Goal: Find specific fact: Find contact information

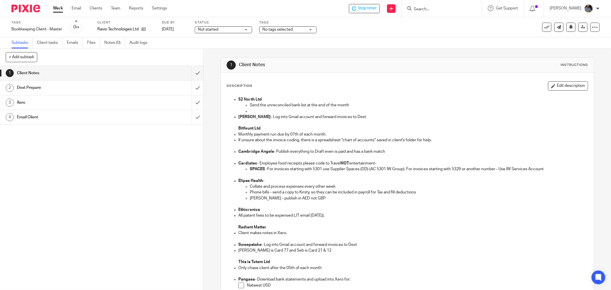
click at [446, 82] on div "Description Edit description" at bounding box center [408, 85] width 362 height 9
click at [361, 124] on p at bounding box center [413, 123] width 350 height 6
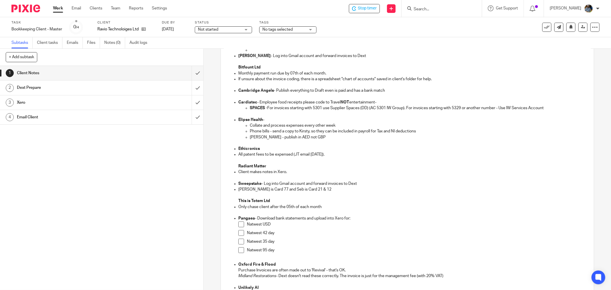
scroll to position [64, 0]
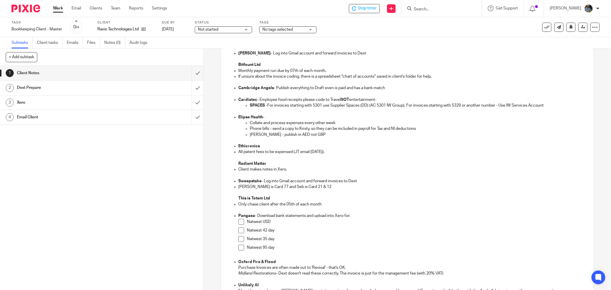
click at [384, 131] on p "Phone bills - send a copy to Kirsty, so they can be included in payroll for Tax…" at bounding box center [419, 129] width 338 height 6
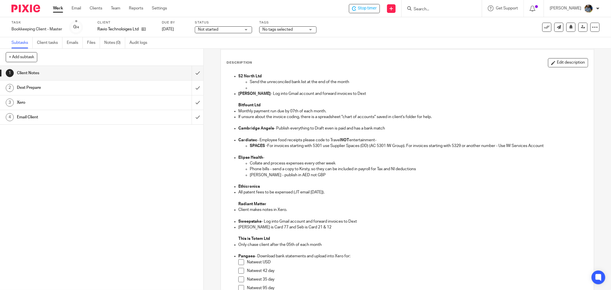
scroll to position [0, 0]
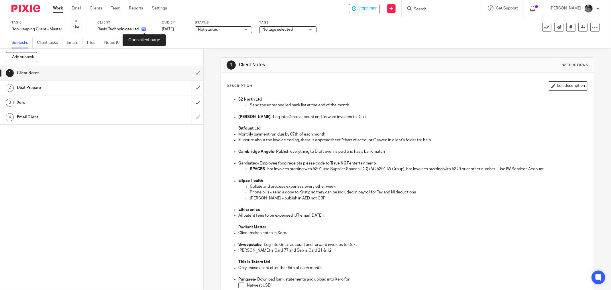
click at [145, 27] on icon at bounding box center [144, 29] width 4 height 4
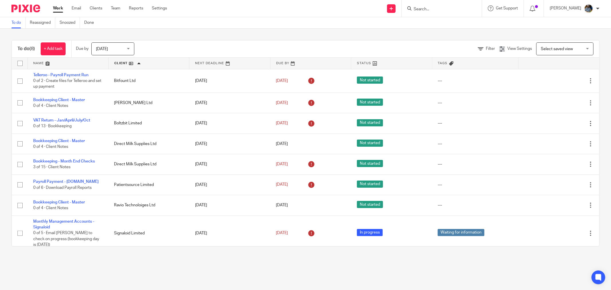
drag, startPoint x: 239, startPoint y: 29, endPoint x: 239, endPoint y: 3, distance: 26.1
click at [240, 27] on main "To do Reassigned Snoozed Done To do (8) + Add task Due by [DATE] [DATE] [DATE] …" at bounding box center [305, 145] width 611 height 290
click at [251, 33] on div "To do (8) + Add task Due by [DATE] [DATE] [DATE] [DATE] This week Next week Thi…" at bounding box center [305, 143] width 611 height 229
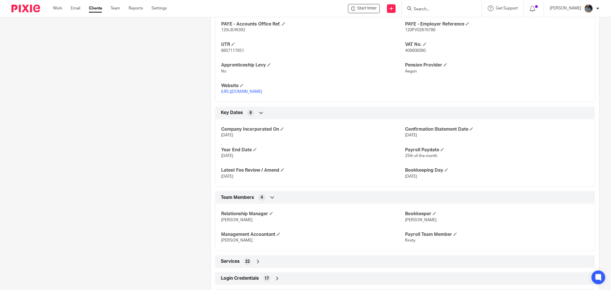
scroll to position [301, 0]
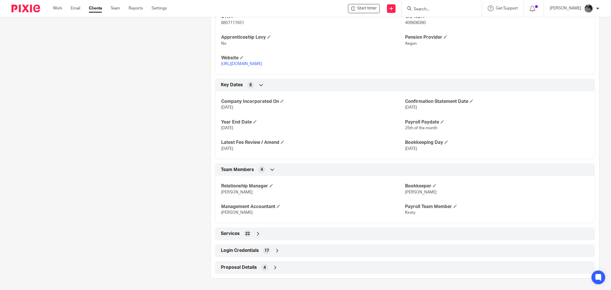
click at [244, 247] on div "Login Credentials 17" at bounding box center [405, 251] width 371 height 10
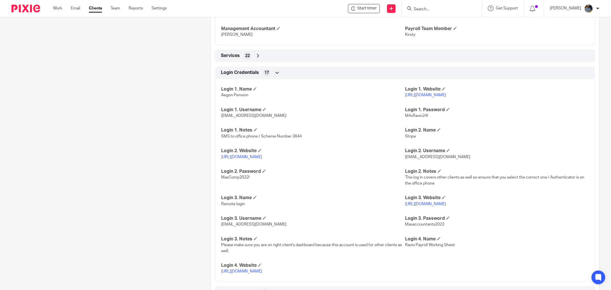
scroll to position [510, 0]
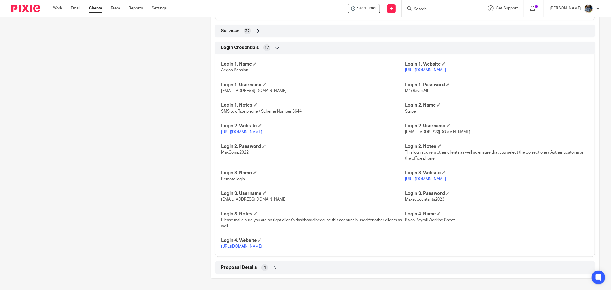
drag, startPoint x: 460, startPoint y: 125, endPoint x: 402, endPoint y: 130, distance: 59.0
click at [402, 130] on div "Login 1. Name Aegon Pension Login 1. Website https://digital.aegon.co.uk/employ…" at bounding box center [405, 153] width 380 height 207
click at [394, 123] on h4 "Login 2. Website" at bounding box center [313, 126] width 184 height 6
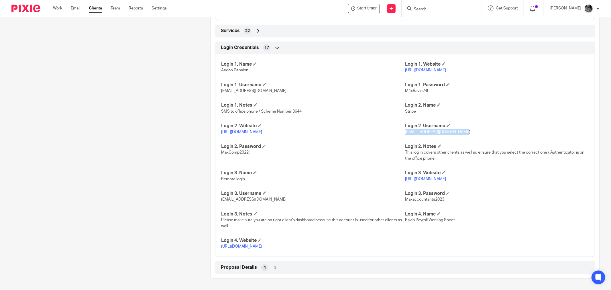
drag, startPoint x: 403, startPoint y: 127, endPoint x: 460, endPoint y: 127, distance: 57.3
click at [460, 129] on p "helenc@maxaccountants.co.uk" at bounding box center [497, 132] width 184 height 6
copy span "helenc@maxaccountants.co.uk"
click at [273, 144] on h4 "Login 2. Password" at bounding box center [313, 147] width 184 height 6
drag, startPoint x: 250, startPoint y: 147, endPoint x: 217, endPoint y: 150, distance: 33.1
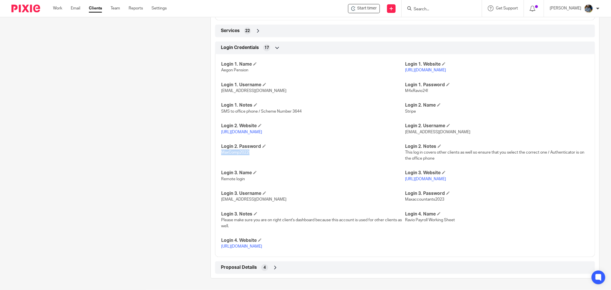
click at [217, 150] on div "Login 1. Name Aegon Pension Login 1. Website https://digital.aegon.co.uk/employ…" at bounding box center [405, 153] width 380 height 207
copy span "MaxComp2022!"
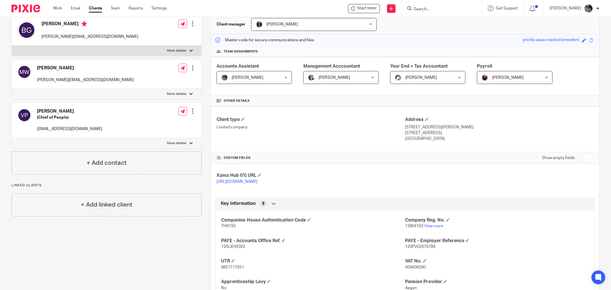
scroll to position [0, 0]
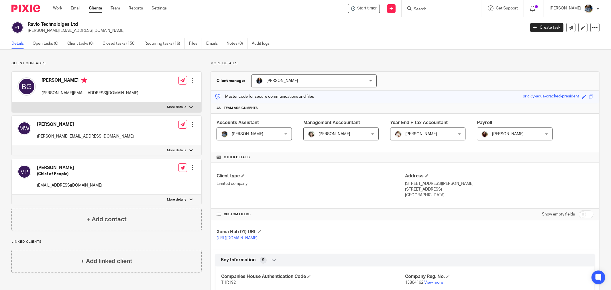
click at [320, 23] on h2 "Ravio Technoloiges Ltd" at bounding box center [225, 24] width 395 height 6
drag, startPoint x: 281, startPoint y: 16, endPoint x: 275, endPoint y: 3, distance: 14.4
click at [281, 16] on div "Start timer Send new email Create task Add client Get Support Contact via email…" at bounding box center [393, 8] width 436 height 17
